Goal: Transaction & Acquisition: Subscribe to service/newsletter

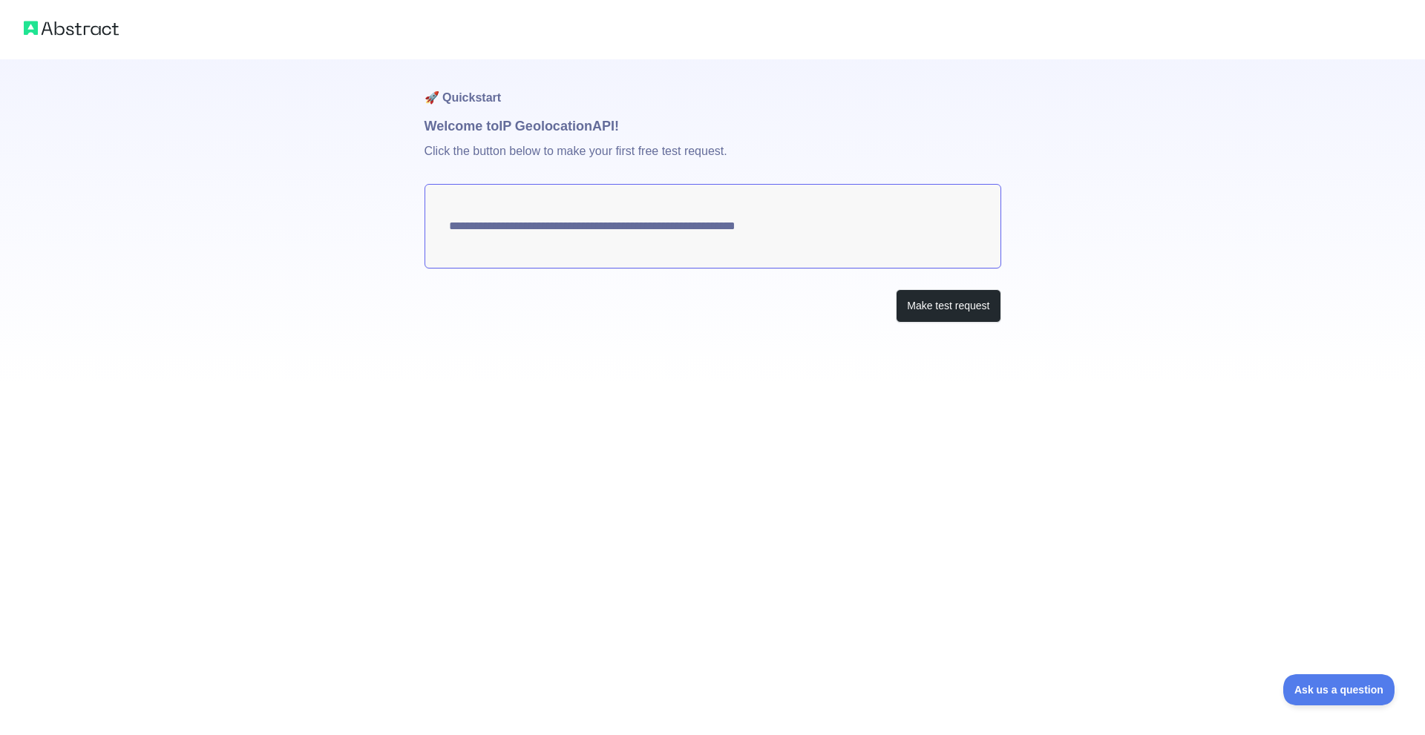
click at [791, 233] on textarea "**********" at bounding box center [712, 226] width 577 height 85
click at [902, 306] on button "Make test request" at bounding box center [948, 305] width 105 height 33
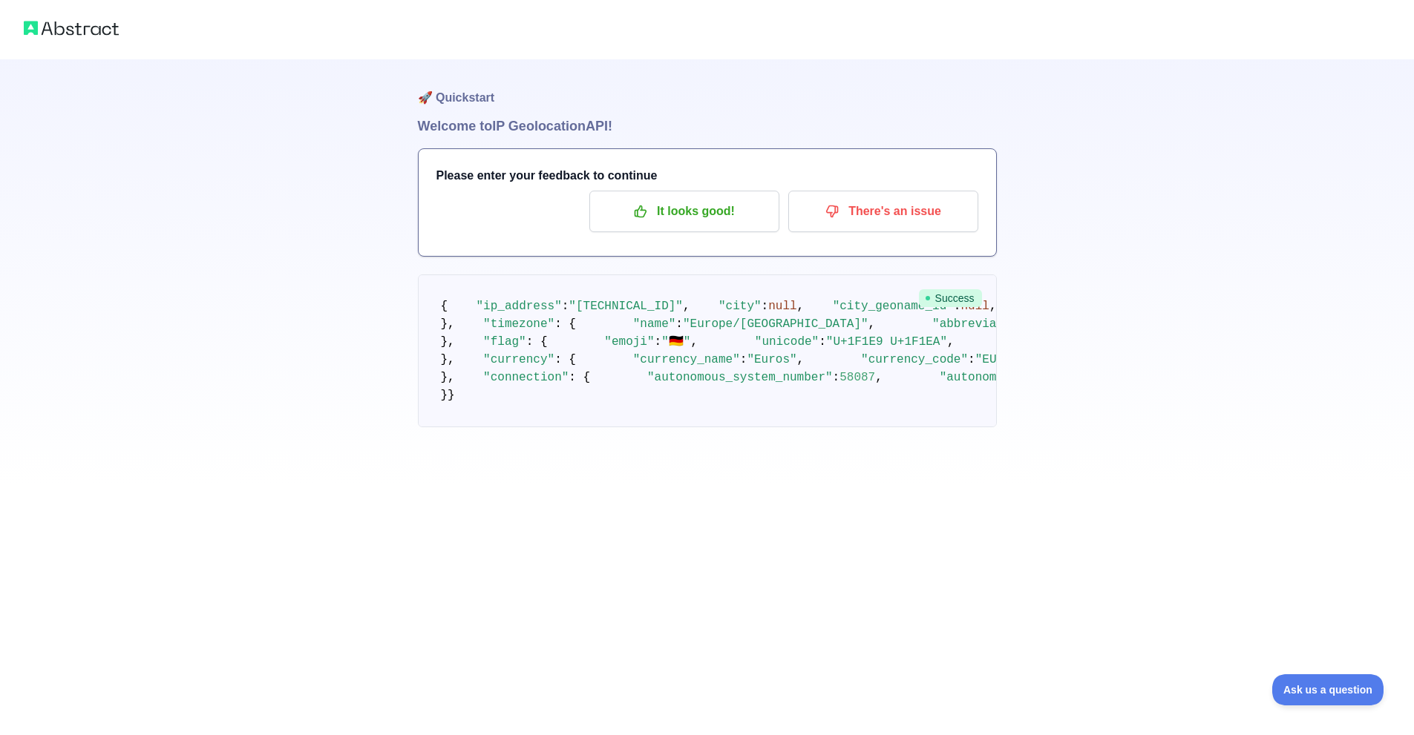
click at [594, 313] on span ""[TECHNICAL_ID]"" at bounding box center [625, 306] width 114 height 13
click at [1353, 313] on span ":" at bounding box center [1356, 306] width 7 height 13
click at [797, 313] on span "," at bounding box center [800, 306] width 7 height 13
drag, startPoint x: 545, startPoint y: 343, endPoint x: 565, endPoint y: 393, distance: 54.3
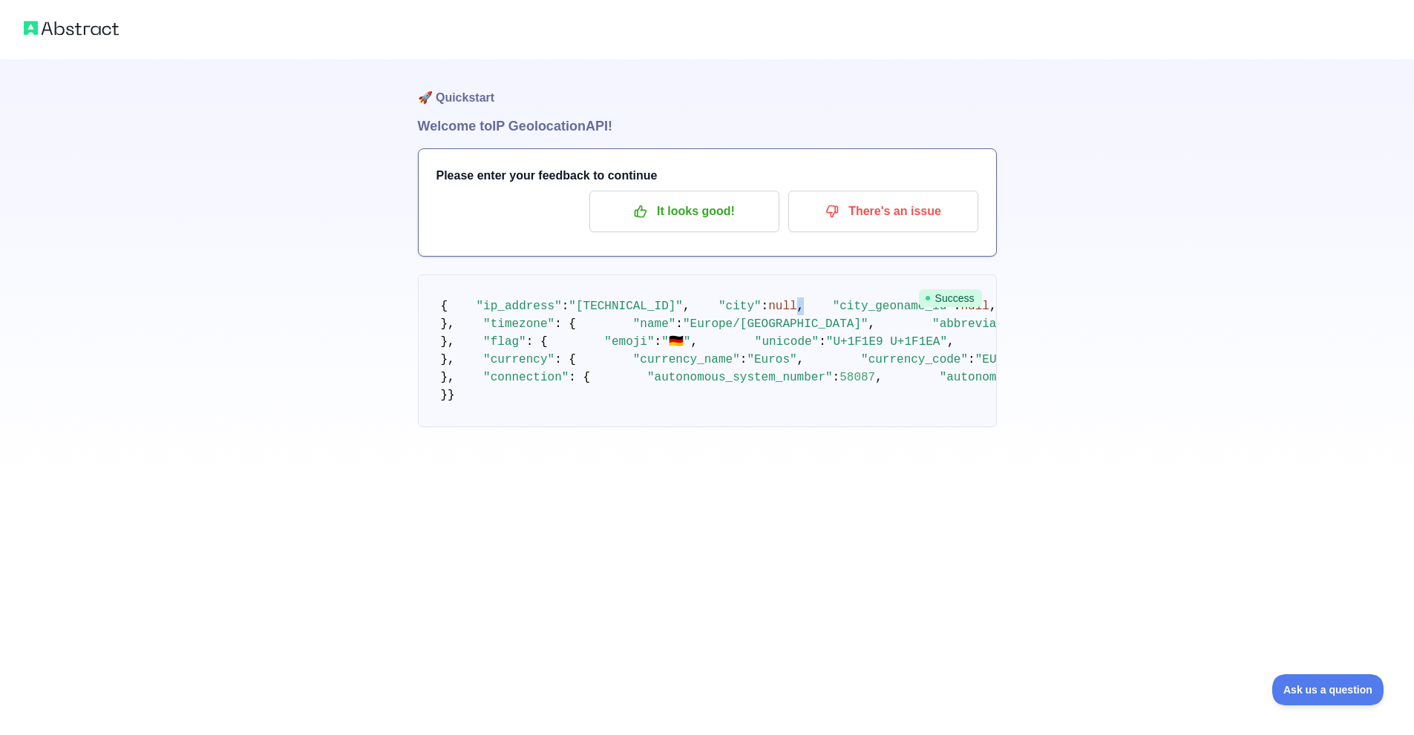
click at [797, 313] on span "," at bounding box center [800, 306] width 7 height 13
click at [1231, 313] on span ""region_iso_code"" at bounding box center [1291, 306] width 121 height 13
click at [574, 402] on pre "{ "ip_address" : "[TECHNICAL_ID]" , "city" : null , "city_geoname_id" : null , …" at bounding box center [707, 351] width 579 height 153
click at [607, 427] on pre "{ "ip_address" : "[TECHNICAL_ID]" , "city" : null , "city_geoname_id" : null , …" at bounding box center [707, 351] width 579 height 153
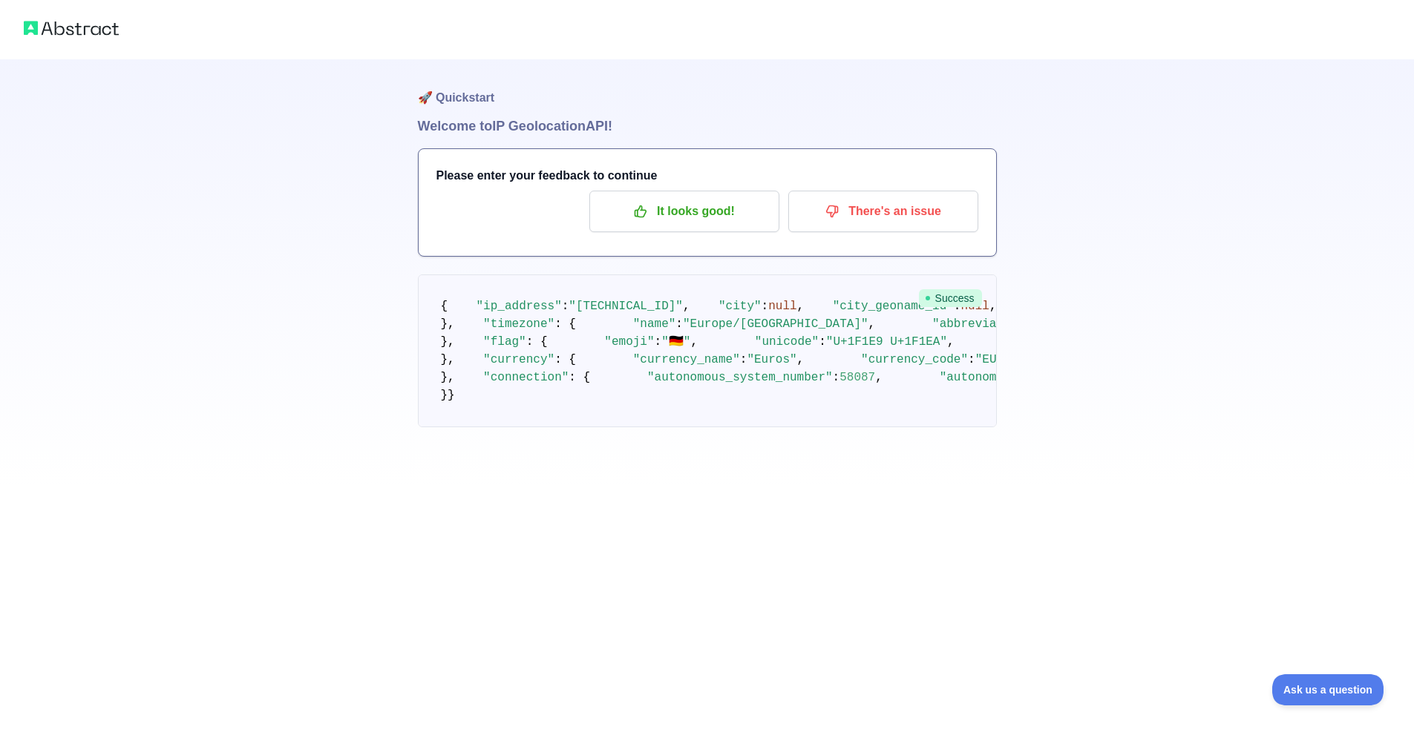
drag, startPoint x: 608, startPoint y: 447, endPoint x: 611, endPoint y: 475, distance: 28.4
click at [608, 427] on pre "{ "ip_address" : "[TECHNICAL_ID]" , "city" : null , "city_geoname_id" : null , …" at bounding box center [707, 351] width 579 height 153
click at [611, 427] on pre "{ "ip_address" : "[TECHNICAL_ID]" , "city" : null , "city_geoname_id" : null , …" at bounding box center [707, 351] width 579 height 153
click at [731, 209] on p "It looks good!" at bounding box center [684, 211] width 168 height 25
